Goal: Task Accomplishment & Management: Complete application form

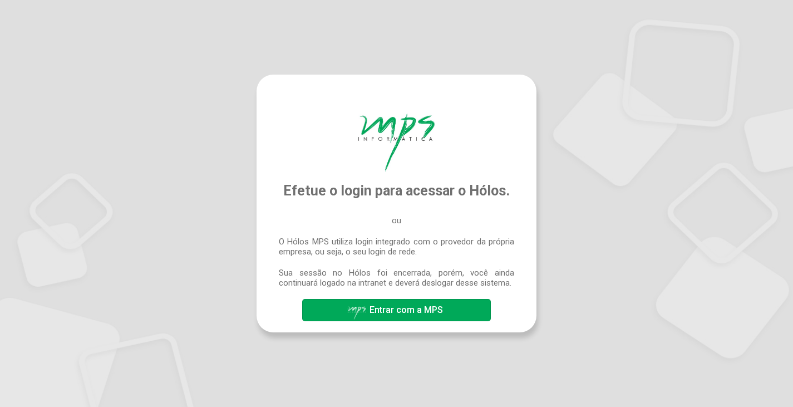
drag, startPoint x: 0, startPoint y: 0, endPoint x: 384, endPoint y: 318, distance: 498.4
click at [384, 318] on span "Entrar com a MPS" at bounding box center [396, 310] width 99 height 19
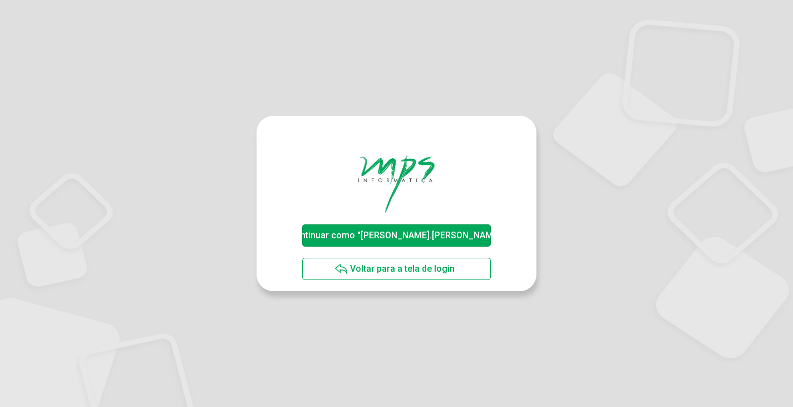
click at [435, 238] on span "Continuar como "[PERSON_NAME].[PERSON_NAME]"" at bounding box center [396, 235] width 215 height 11
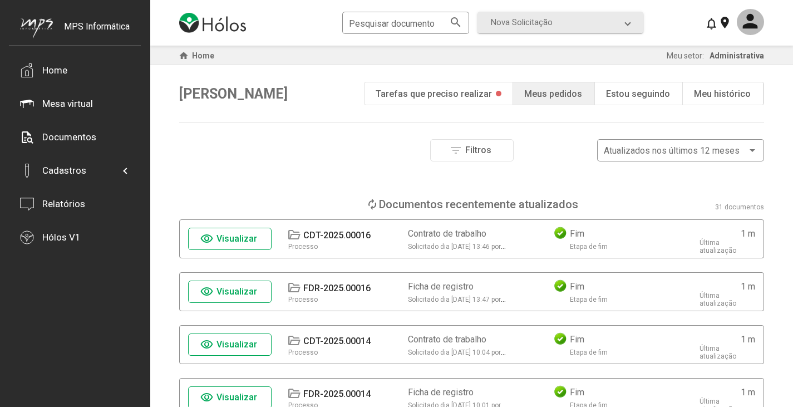
click at [438, 93] on div "Tarefas que preciso realizar" at bounding box center [434, 93] width 116 height 11
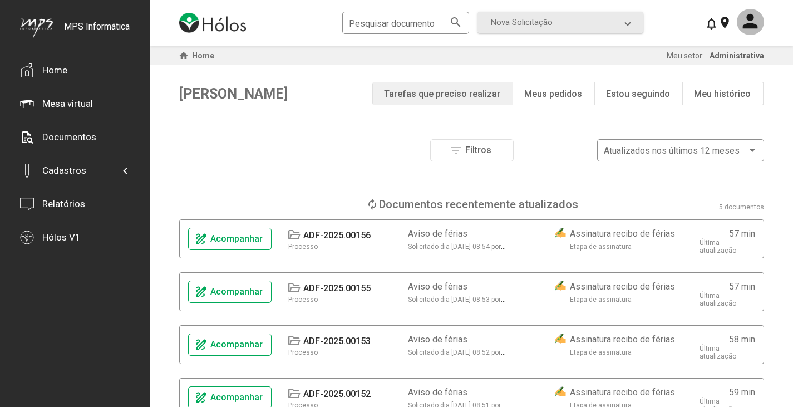
click at [438, 93] on div "Tarefas que preciso realizar" at bounding box center [442, 93] width 116 height 11
click at [457, 87] on div "play_circle Tarefas que preciso realizar" at bounding box center [443, 93] width 140 height 22
click at [304, 150] on div "filter_list Filtros Atualizados nos últimos 12 meses" at bounding box center [471, 150] width 585 height 22
click at [531, 10] on div "Pesquisar documento search Nova Solicitação search Aviso de férias Contrato de …" at bounding box center [475, 22] width 266 height 27
click at [534, 21] on span "Nova Solicitação" at bounding box center [522, 22] width 62 height 10
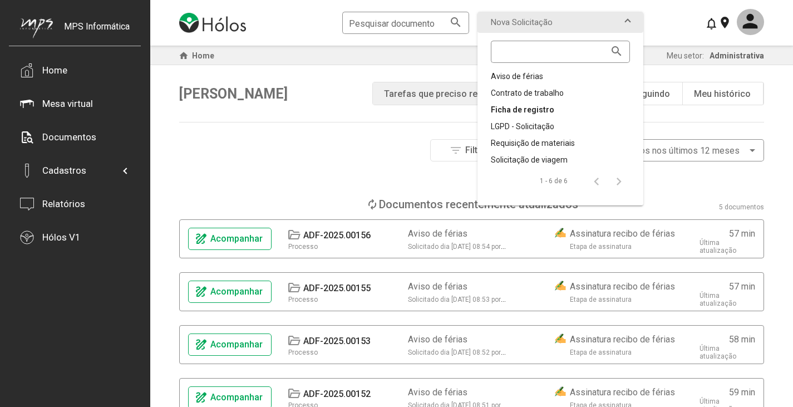
click at [513, 109] on div "Ficha de registro" at bounding box center [560, 109] width 139 height 11
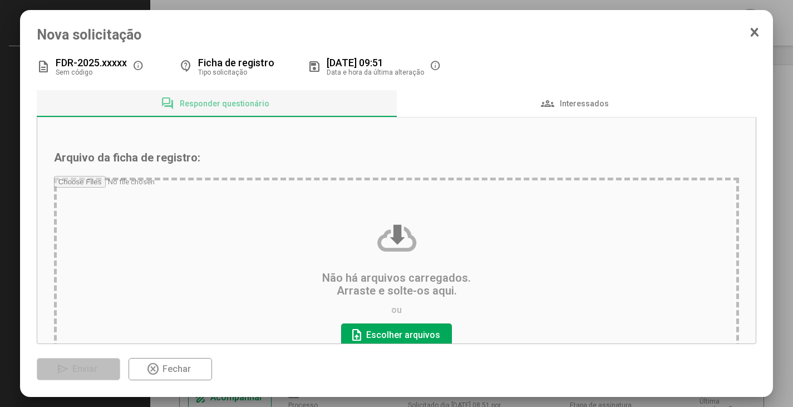
click at [395, 331] on input "file" at bounding box center [397, 281] width 686 height 211
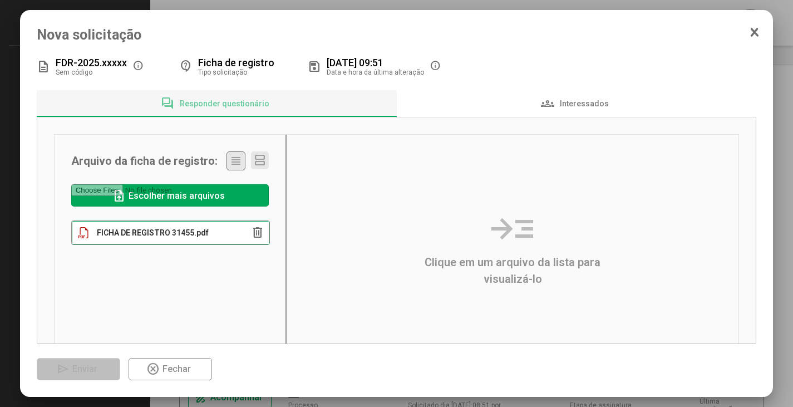
click at [158, 238] on div "FICHA DE REGISTRO 31455.pdf" at bounding box center [159, 232] width 174 height 11
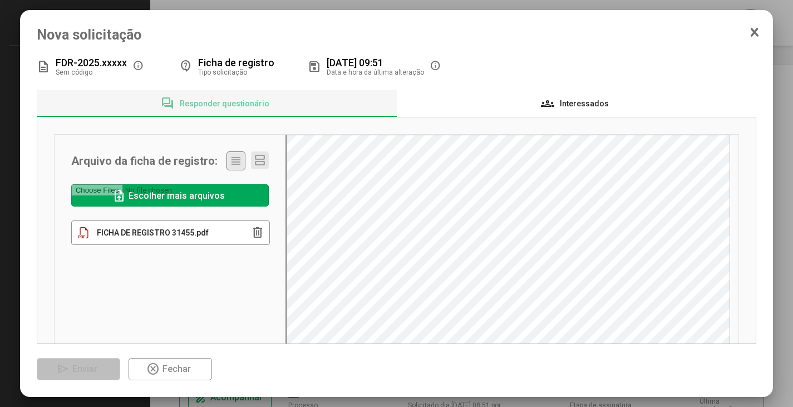
click at [539, 106] on div "groups Interessados" at bounding box center [577, 103] width 360 height 27
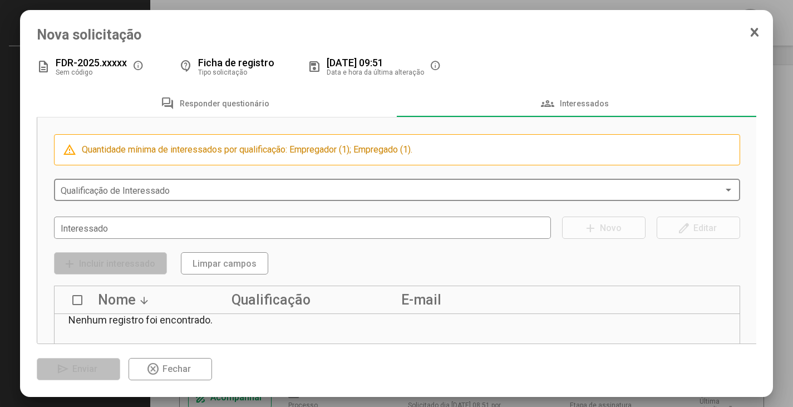
click at [200, 193] on span at bounding box center [392, 190] width 663 height 10
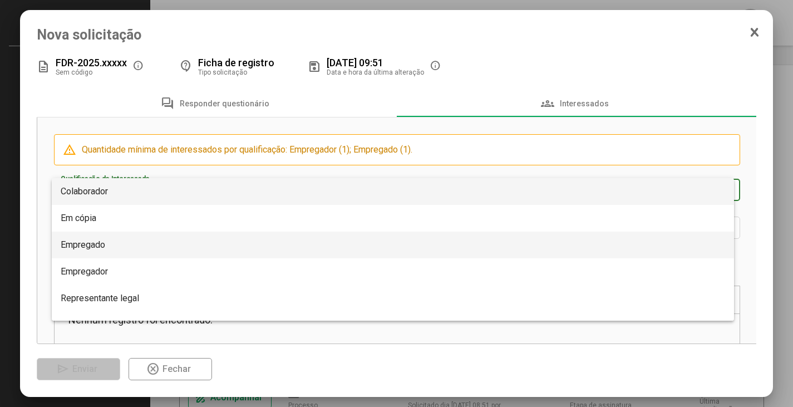
click at [102, 245] on span "Empregado" at bounding box center [83, 244] width 45 height 11
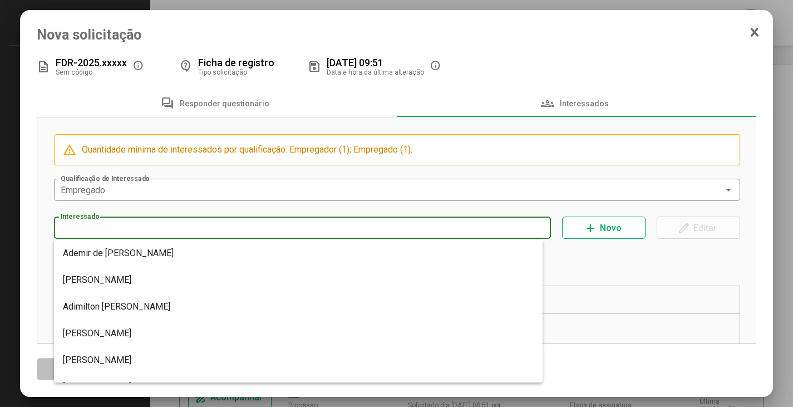
click at [105, 224] on input "Interessado" at bounding box center [303, 228] width 484 height 10
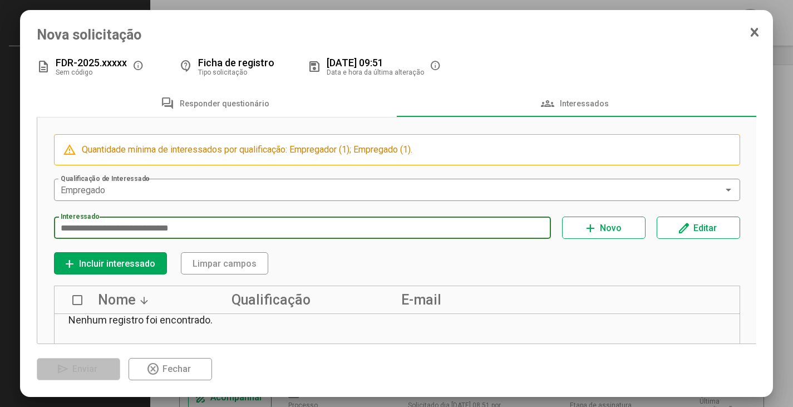
type input "**********"
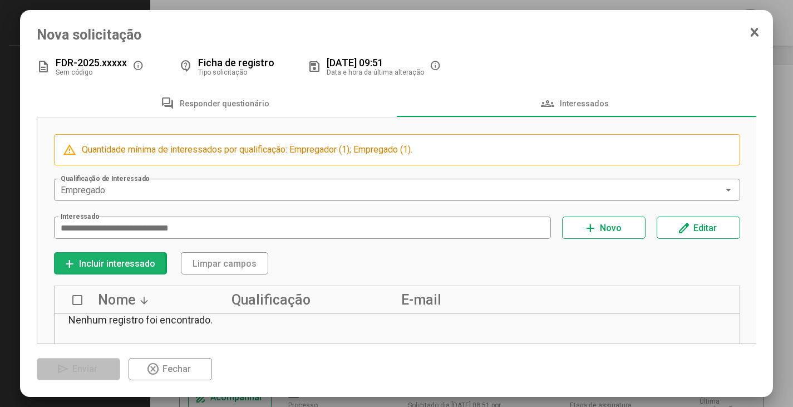
click at [100, 266] on span "Incluir interessado" at bounding box center [117, 263] width 76 height 11
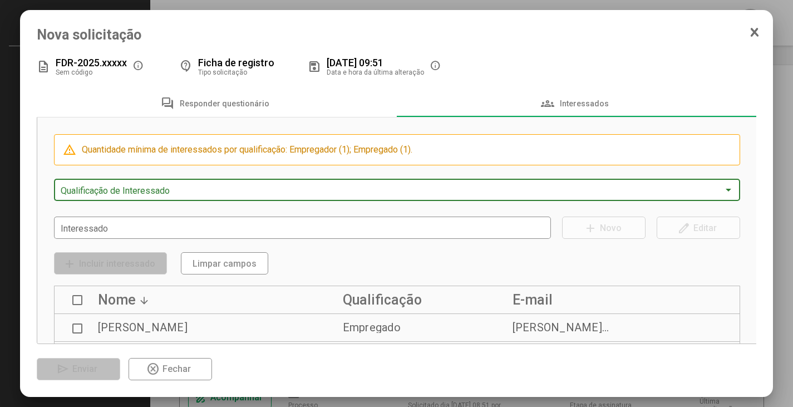
click at [101, 189] on span at bounding box center [392, 190] width 663 height 10
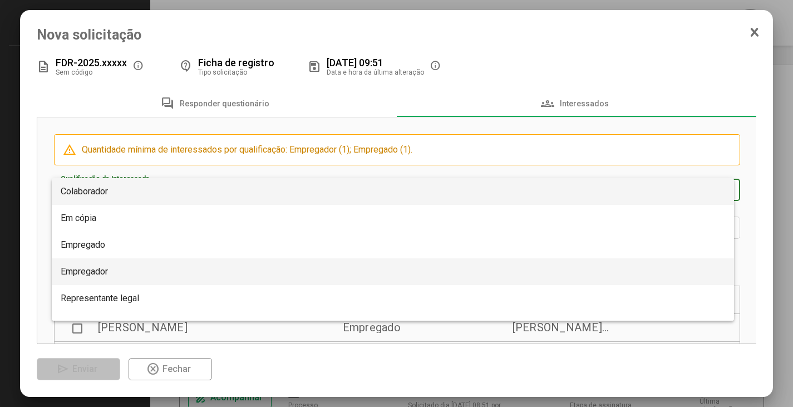
click at [104, 272] on span "Empregador" at bounding box center [84, 271] width 47 height 11
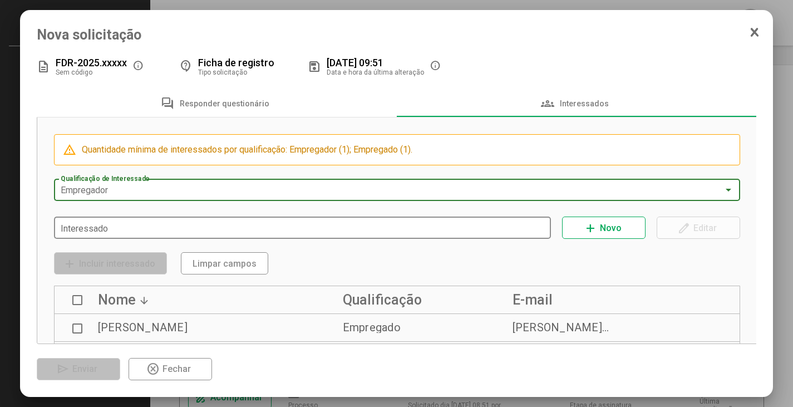
click at [100, 230] on input "Interessado" at bounding box center [303, 228] width 484 height 10
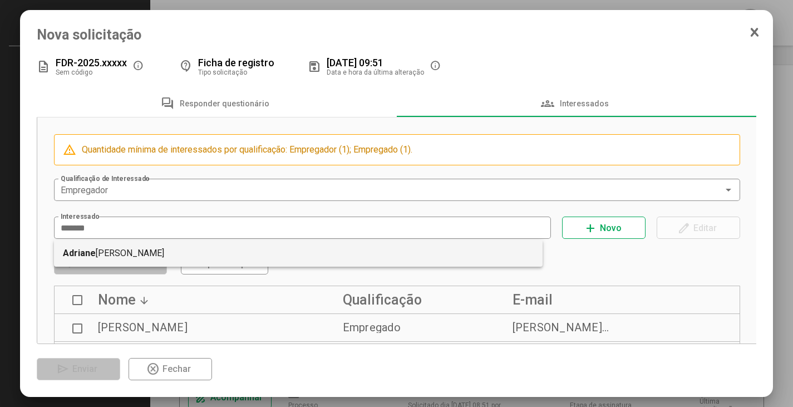
click at [151, 250] on mat-option "Adriane Maria Possoli" at bounding box center [298, 253] width 489 height 27
type input "**********"
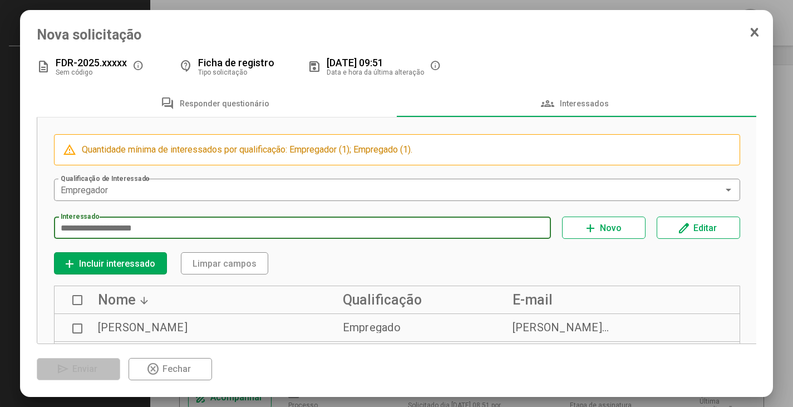
click at [109, 265] on span "Incluir interessado" at bounding box center [117, 263] width 76 height 11
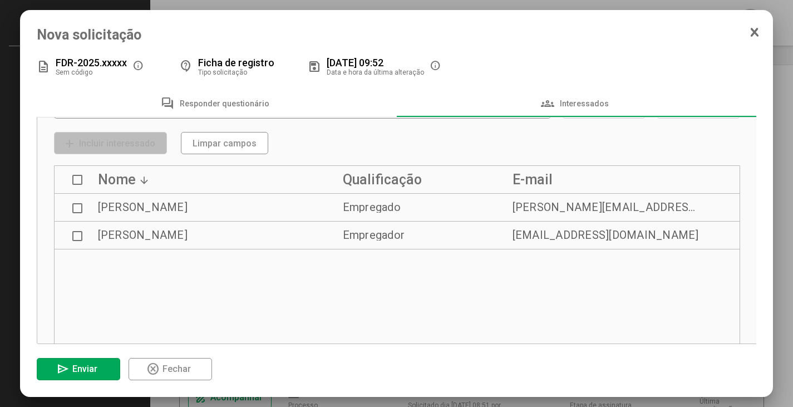
scroll to position [111, 0]
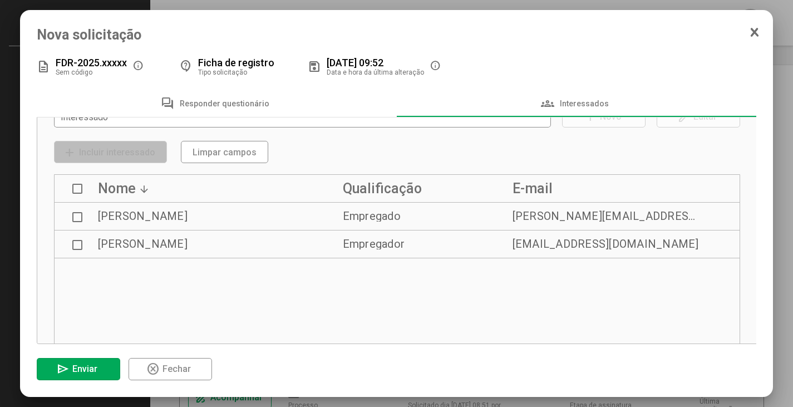
click at [78, 186] on span at bounding box center [77, 189] width 10 height 10
click at [77, 368] on span "Enviar" at bounding box center [84, 368] width 25 height 11
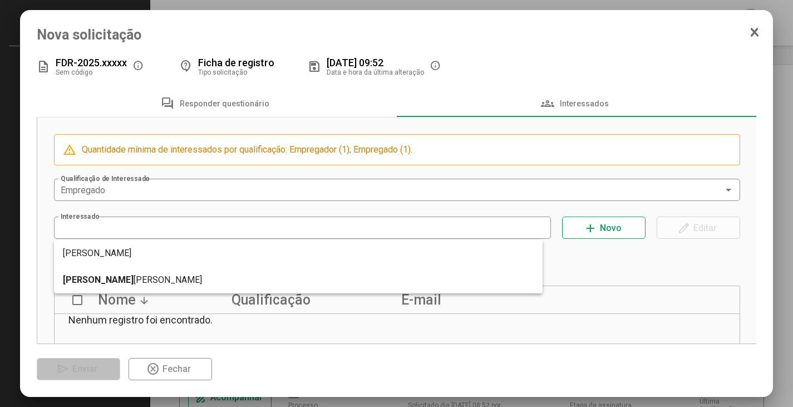
type input "**********"
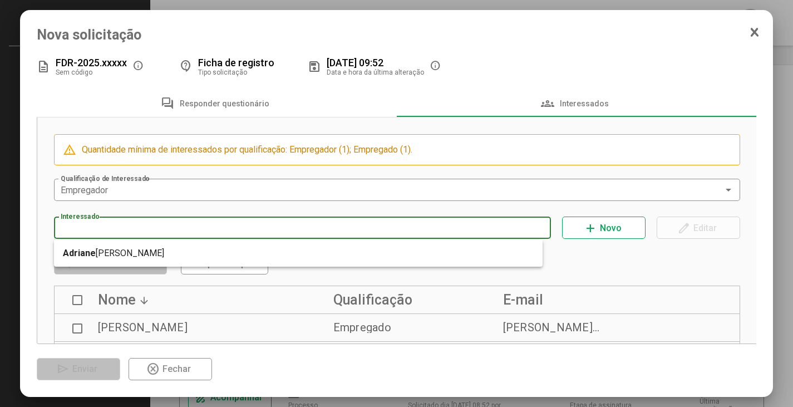
type input "**********"
